Goal: Task Accomplishment & Management: Use online tool/utility

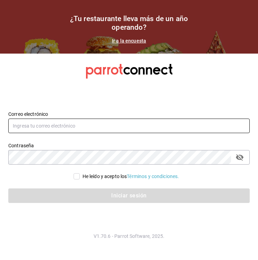
click at [57, 123] on input "text" at bounding box center [129, 126] width 242 height 15
type input "[PERSON_NAME][EMAIL_ADDRESS][PERSON_NAME][DOMAIN_NAME]"
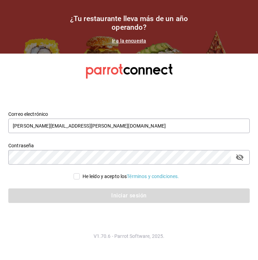
click at [74, 177] on input "He leído y acepto los Términos y condiciones." at bounding box center [77, 176] width 6 height 6
checkbox input "true"
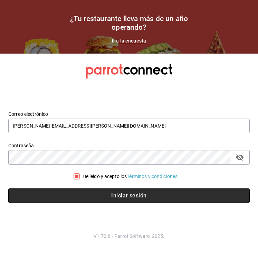
click at [88, 198] on button "Iniciar sesión" at bounding box center [129, 195] width 242 height 15
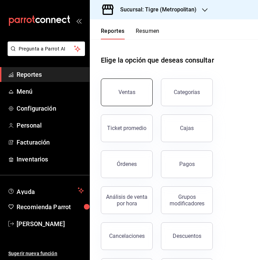
click at [136, 98] on button "Ventas" at bounding box center [127, 93] width 52 height 28
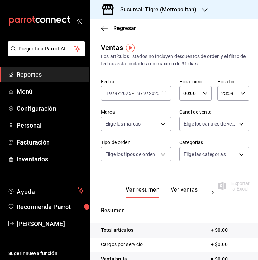
click at [167, 95] on div "[DATE] [DATE] - [DATE] [DATE]" at bounding box center [136, 93] width 70 height 15
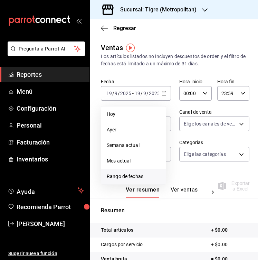
click at [132, 173] on span "Rango de fechas" at bounding box center [134, 176] width 54 height 7
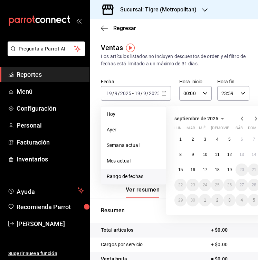
click at [241, 120] on icon "button" at bounding box center [242, 118] width 8 height 8
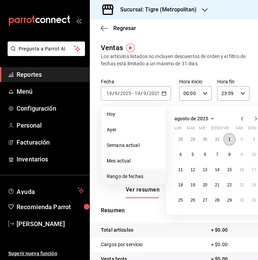
click at [233, 140] on button "1" at bounding box center [230, 139] width 12 height 12
click at [230, 200] on abbr "29" at bounding box center [230, 200] width 4 height 5
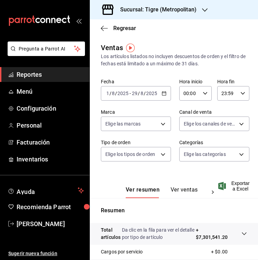
click at [204, 8] on icon "button" at bounding box center [205, 10] width 6 height 6
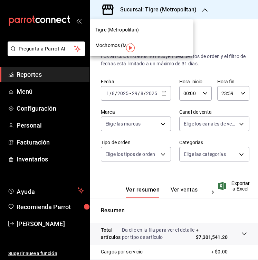
click at [102, 48] on span "Mochomos (Mty)" at bounding box center [114, 45] width 38 height 7
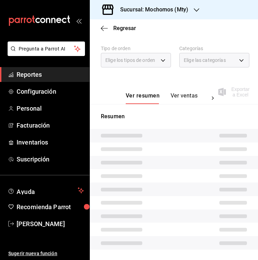
scroll to position [114, 0]
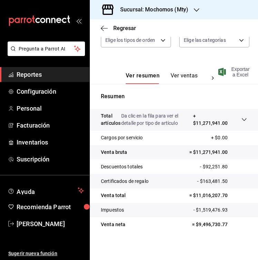
click at [234, 71] on span "Exportar a Excel" at bounding box center [235, 71] width 30 height 11
